Goal: Information Seeking & Learning: Learn about a topic

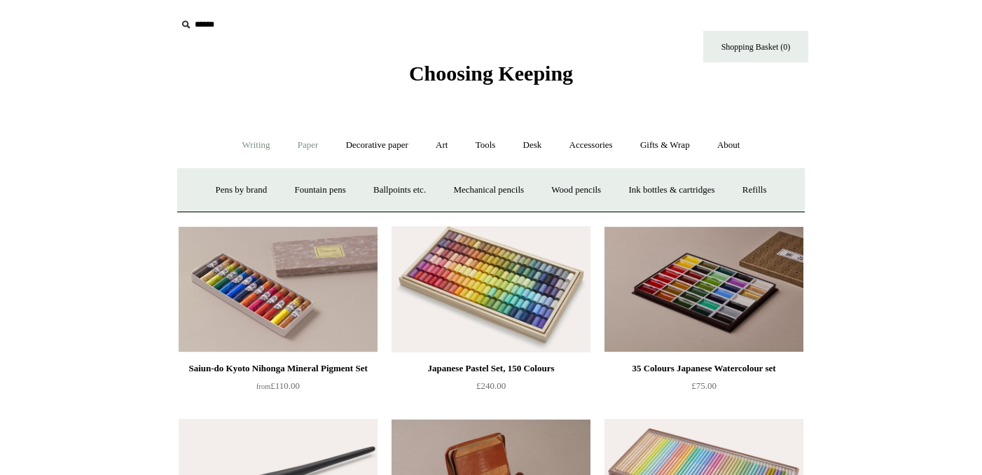
click at [306, 153] on link "Paper +" at bounding box center [308, 145] width 46 height 37
click at [289, 189] on link "Notebooks +" at bounding box center [295, 190] width 64 height 37
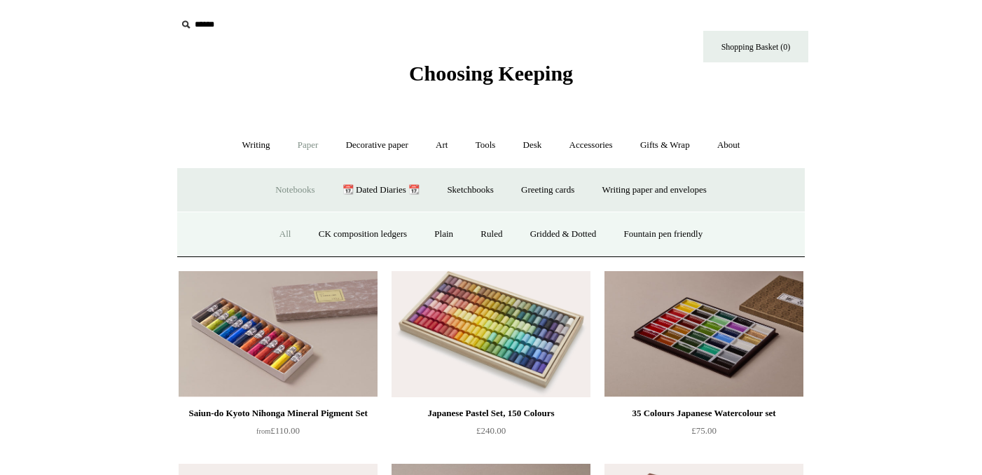
click at [275, 230] on link "All" at bounding box center [285, 234] width 37 height 37
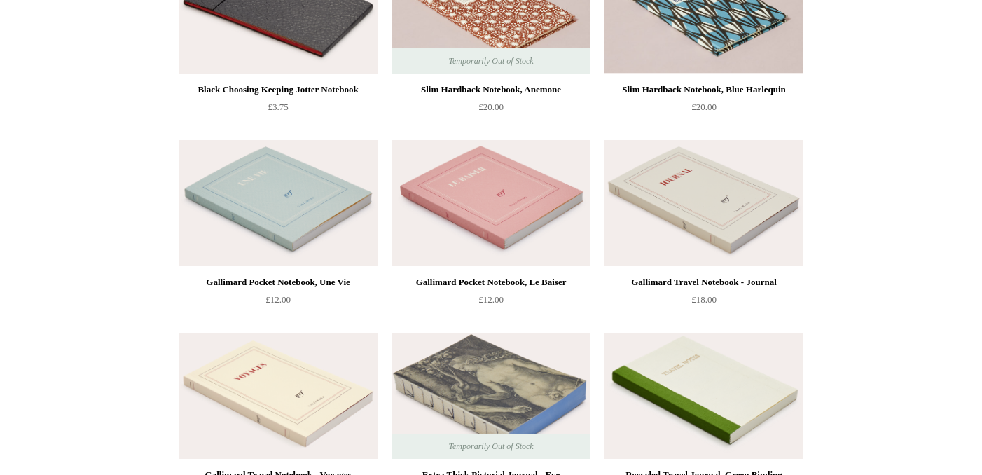
scroll to position [4313, 0]
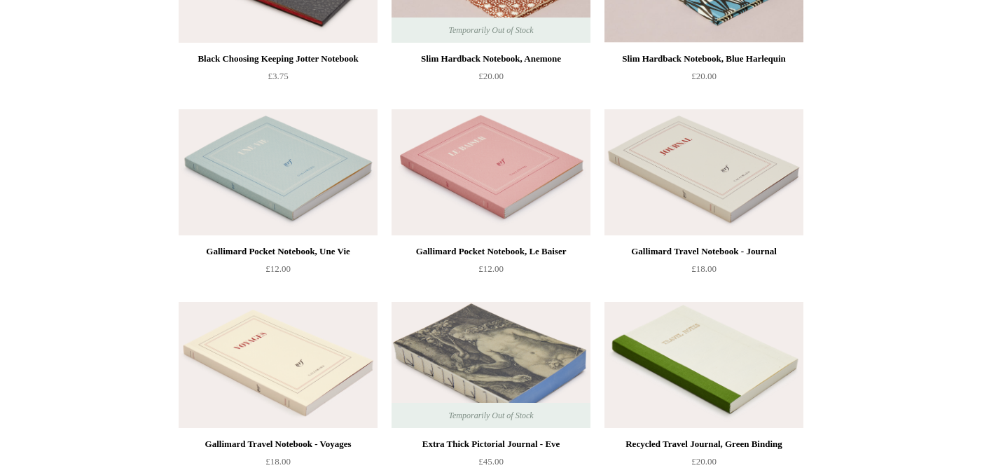
click at [715, 156] on img at bounding box center [704, 172] width 199 height 126
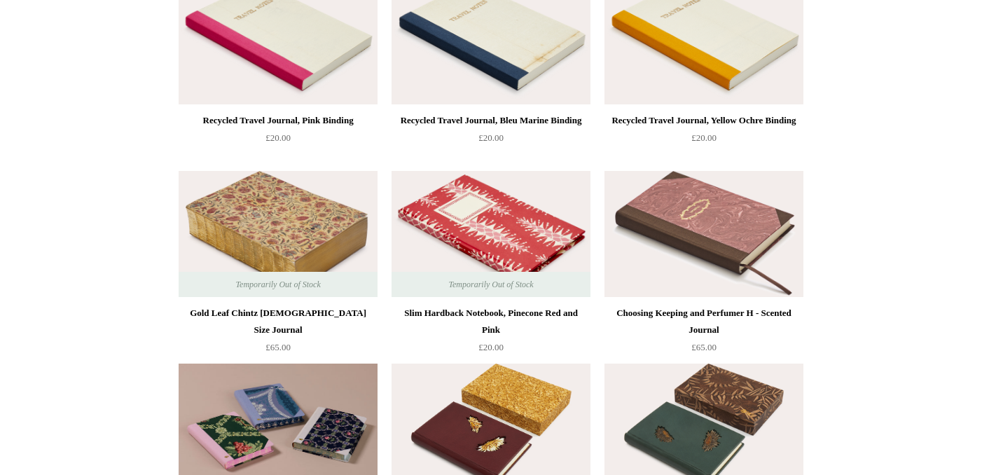
scroll to position [4917, 0]
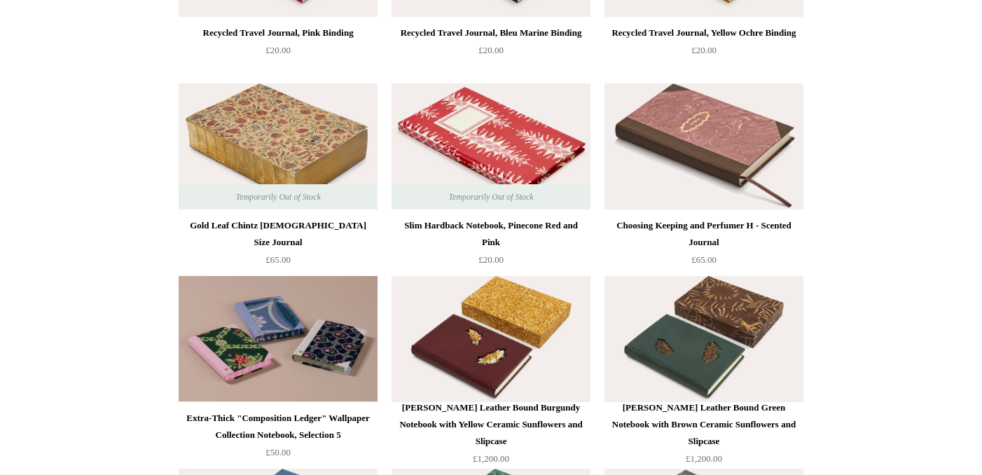
click at [331, 146] on img at bounding box center [278, 146] width 199 height 126
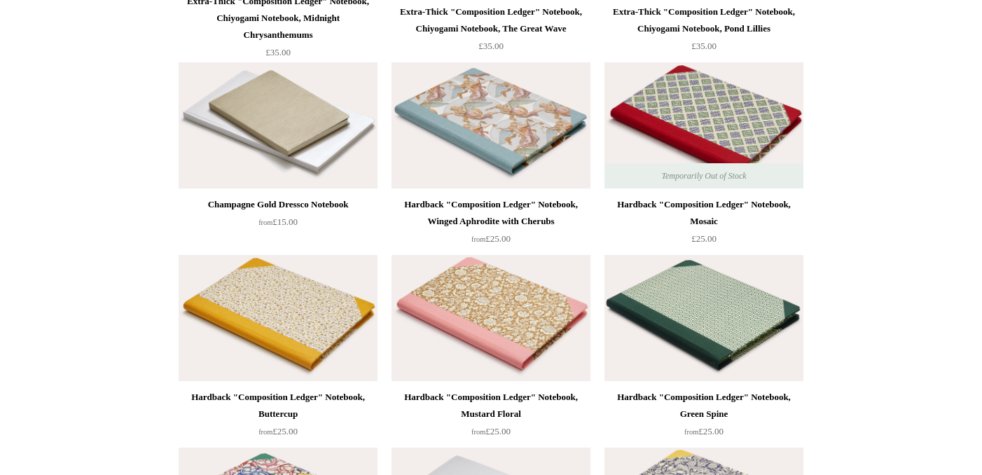
scroll to position [9493, 0]
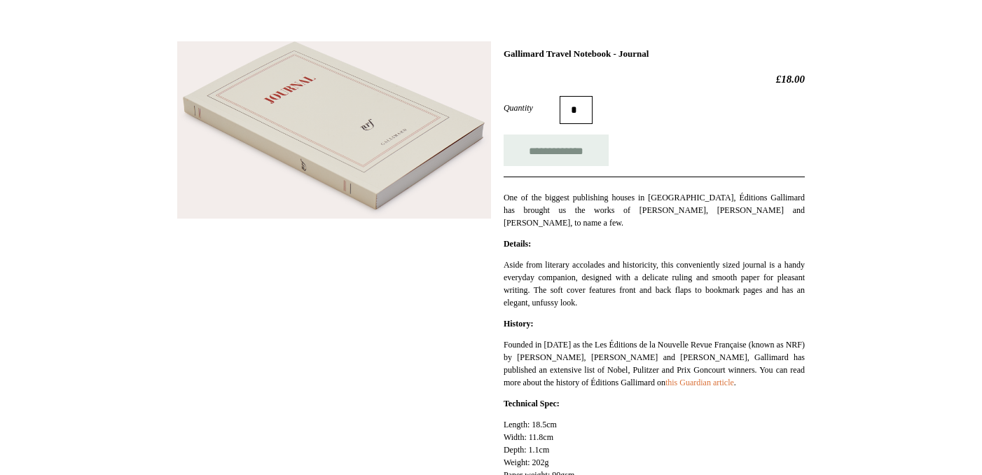
scroll to position [175, 0]
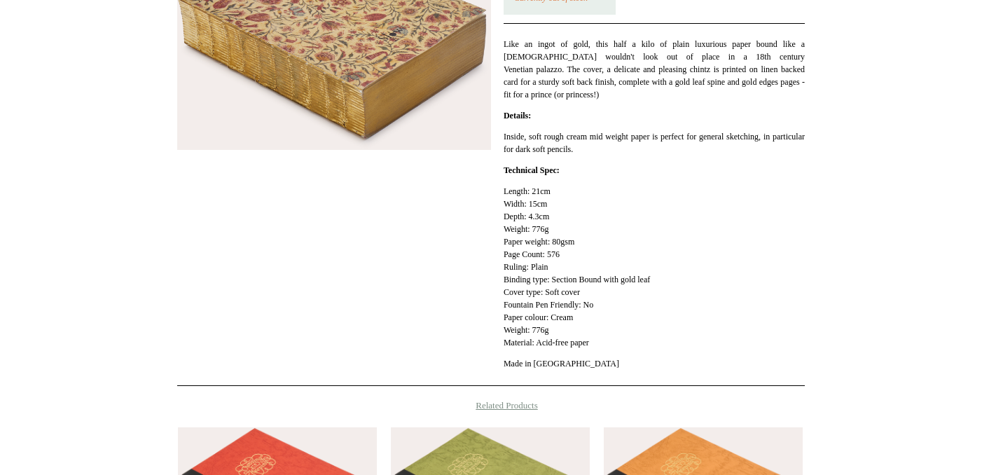
scroll to position [137, 0]
